Goal: Information Seeking & Learning: Learn about a topic

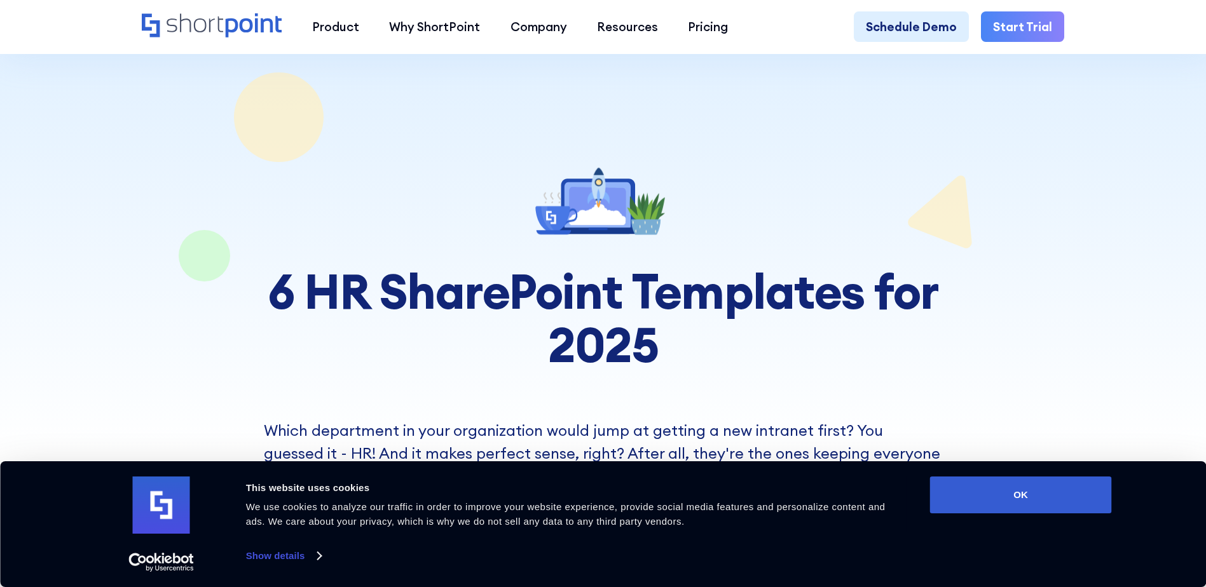
scroll to position [381, 0]
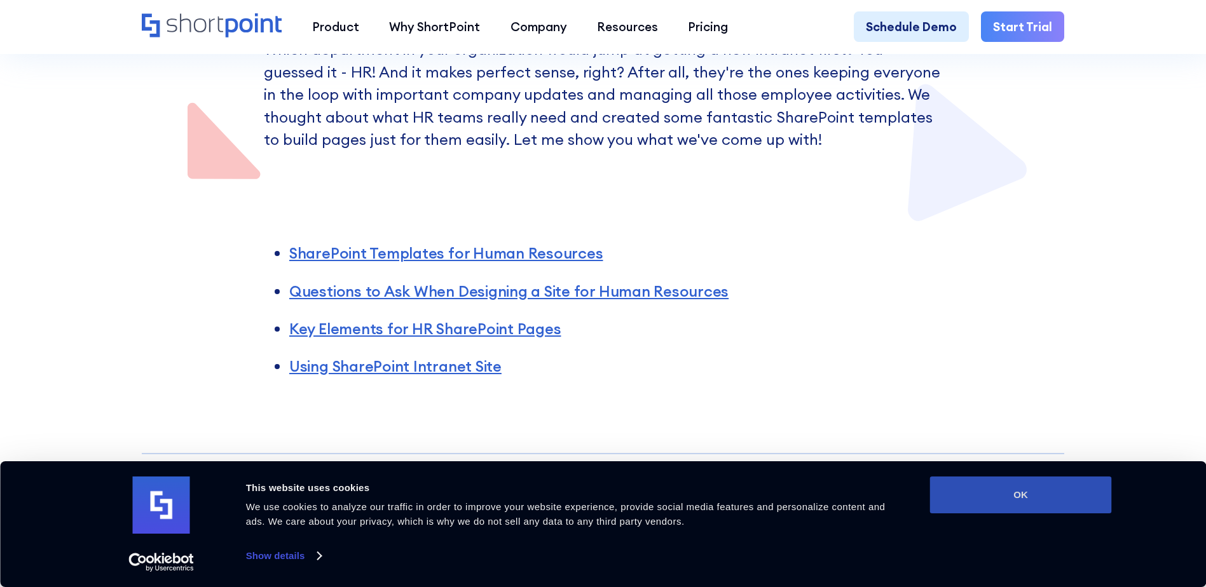
click at [993, 481] on button "OK" at bounding box center [1021, 495] width 182 height 37
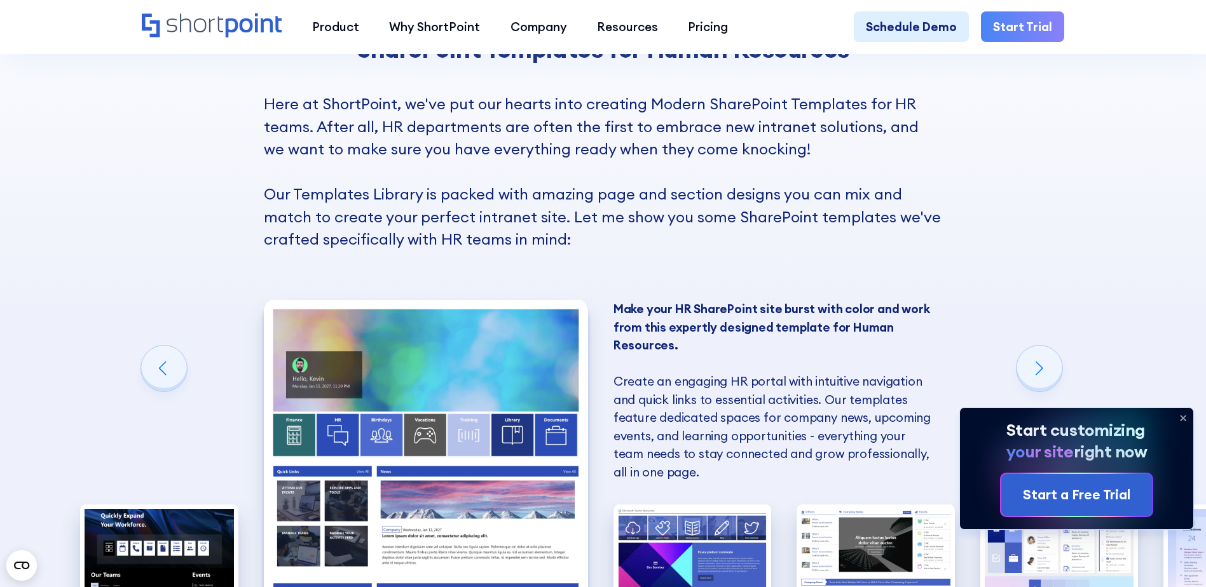
scroll to position [1017, 0]
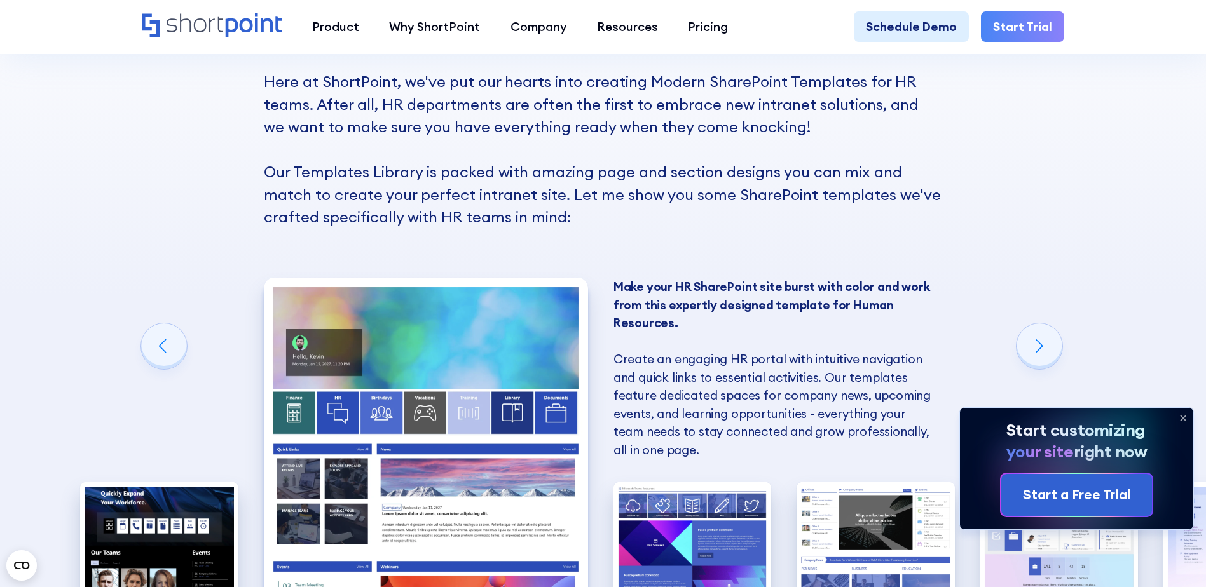
click at [1183, 417] on icon at bounding box center [1182, 418] width 5 height 5
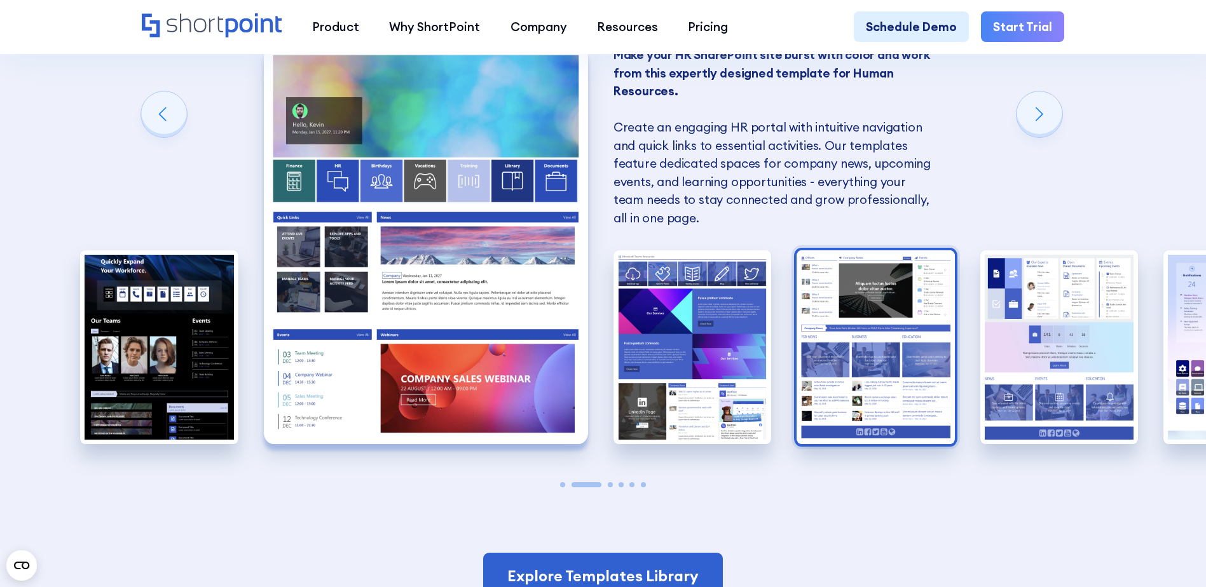
scroll to position [1271, 0]
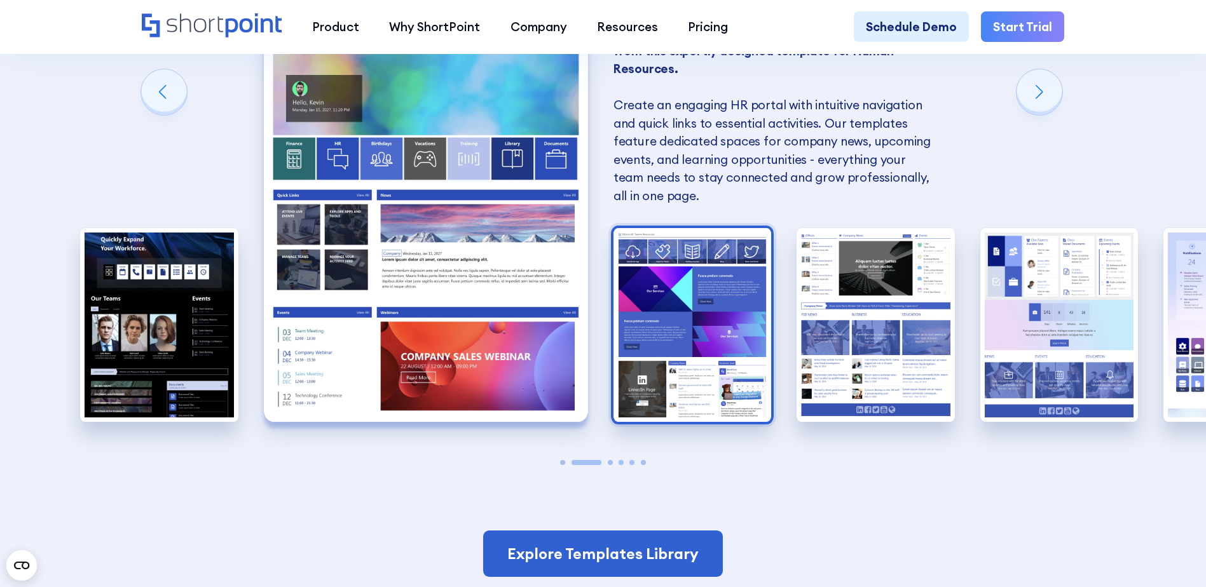
click at [676, 315] on img "3 / 6" at bounding box center [692, 325] width 158 height 194
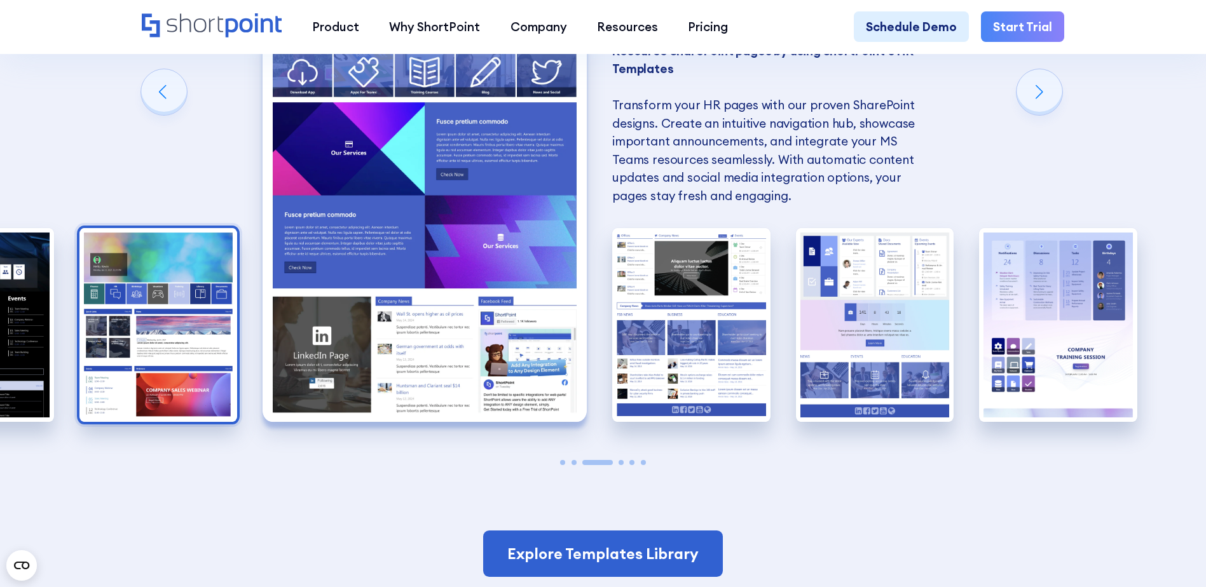
click at [156, 313] on img "2 / 6" at bounding box center [158, 325] width 158 height 194
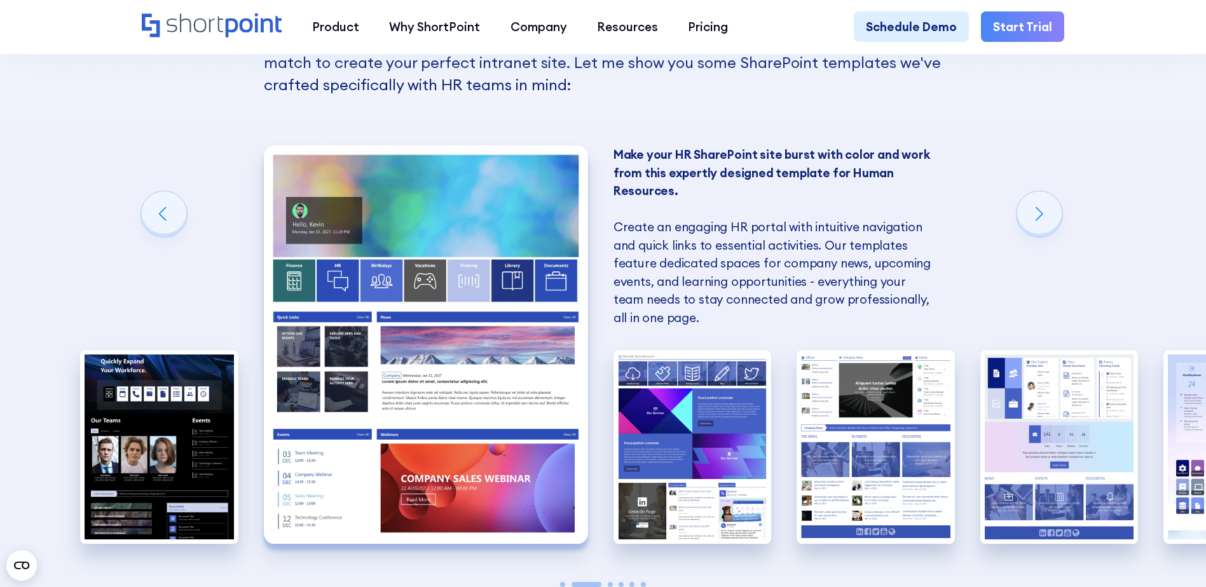
scroll to position [1144, 0]
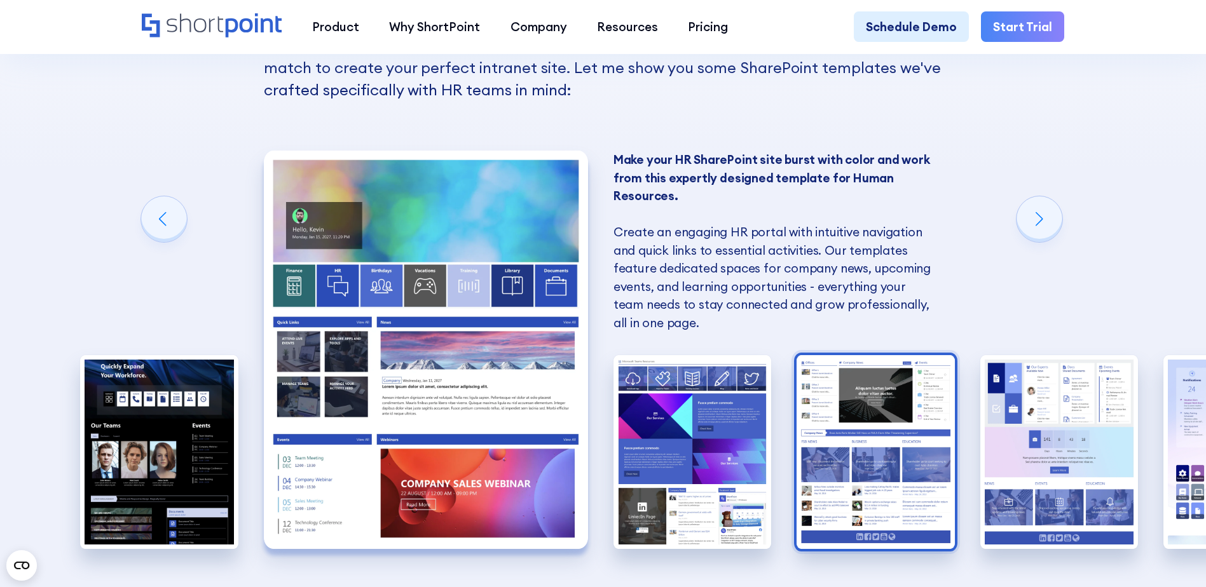
click at [900, 466] on img "4 / 6" at bounding box center [875, 452] width 158 height 194
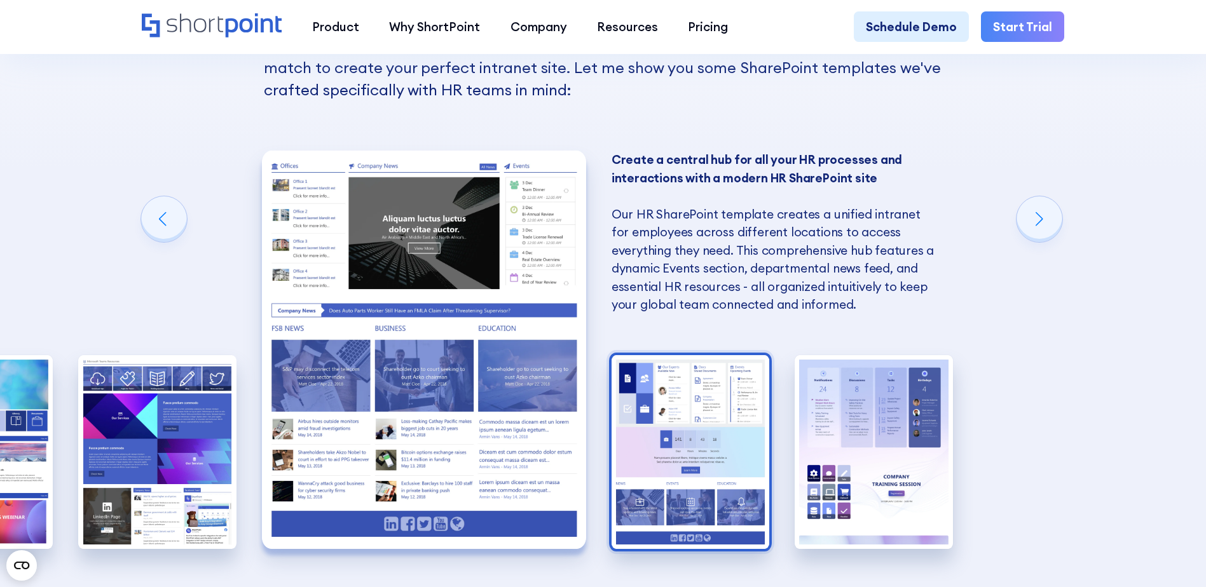
click at [699, 435] on img "5 / 6" at bounding box center [690, 452] width 158 height 194
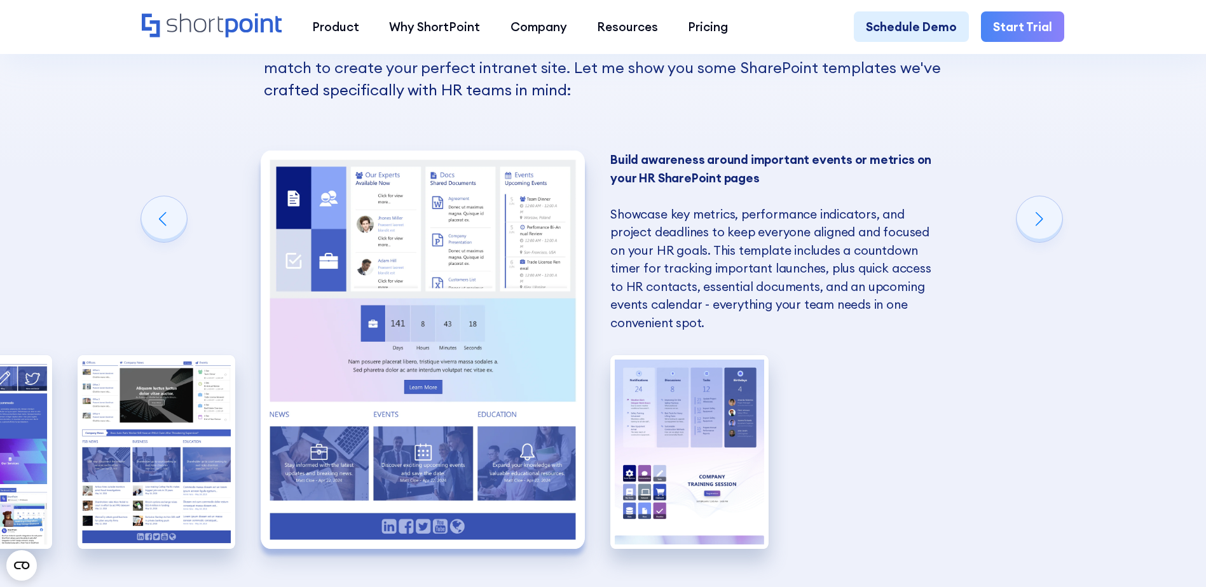
click at [699, 435] on img "6 / 6" at bounding box center [689, 452] width 158 height 194
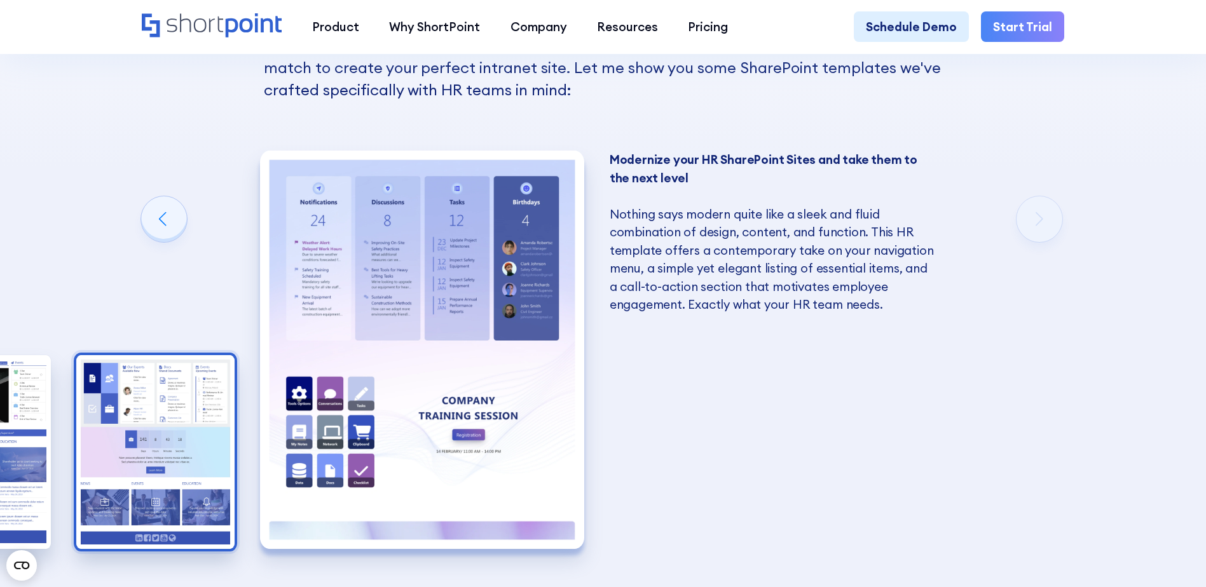
click at [125, 465] on img "5 / 6" at bounding box center [155, 452] width 158 height 194
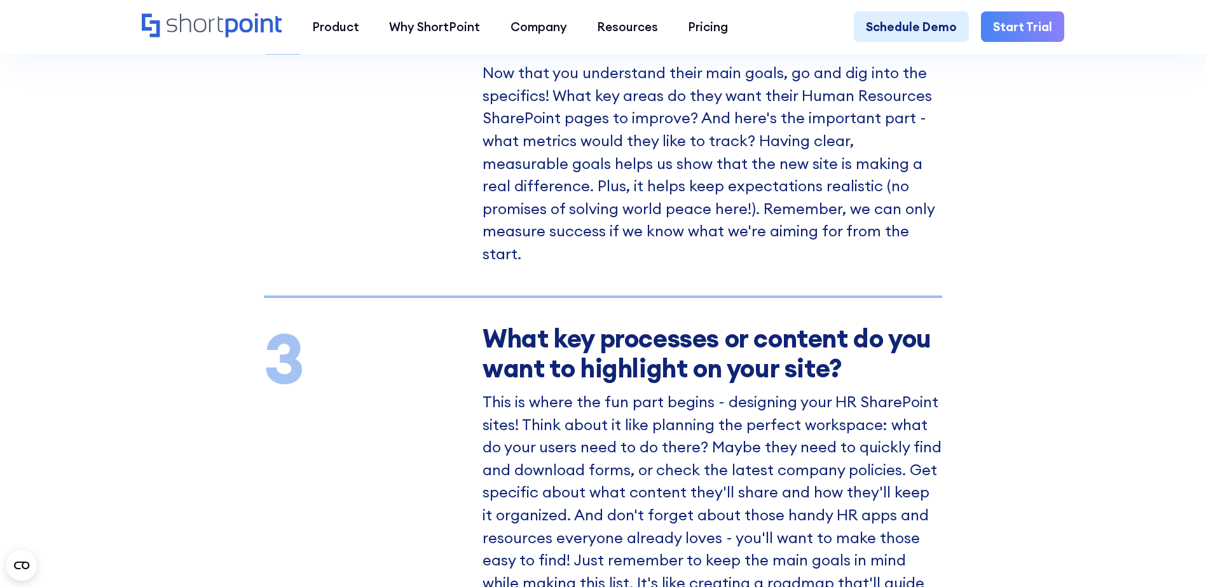
scroll to position [2479, 0]
